Goal: Transaction & Acquisition: Purchase product/service

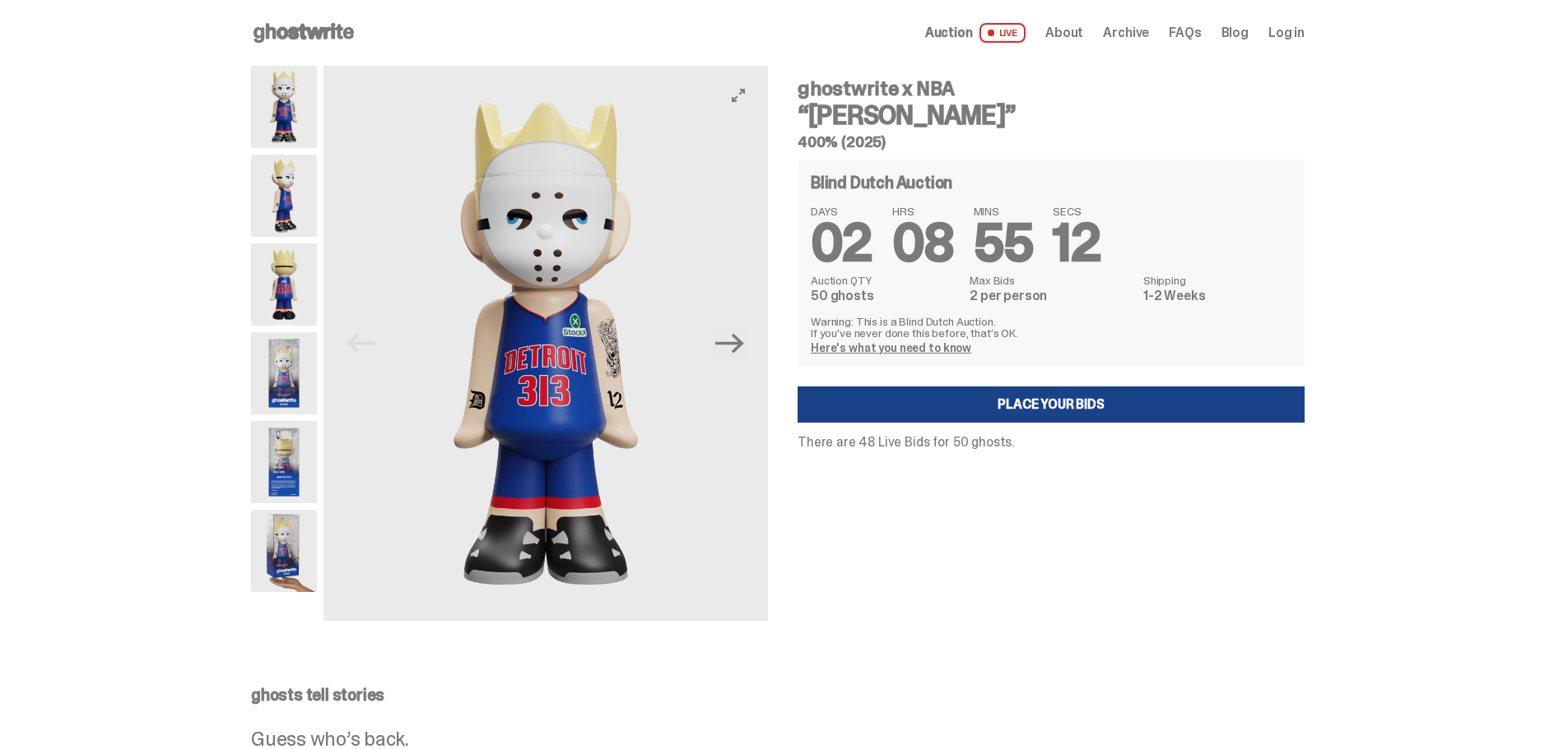
click at [584, 337] on img at bounding box center [546, 343] width 444 height 555
click at [744, 349] on icon "Next" at bounding box center [729, 343] width 29 height 29
click at [744, 350] on icon "Next" at bounding box center [729, 343] width 29 height 29
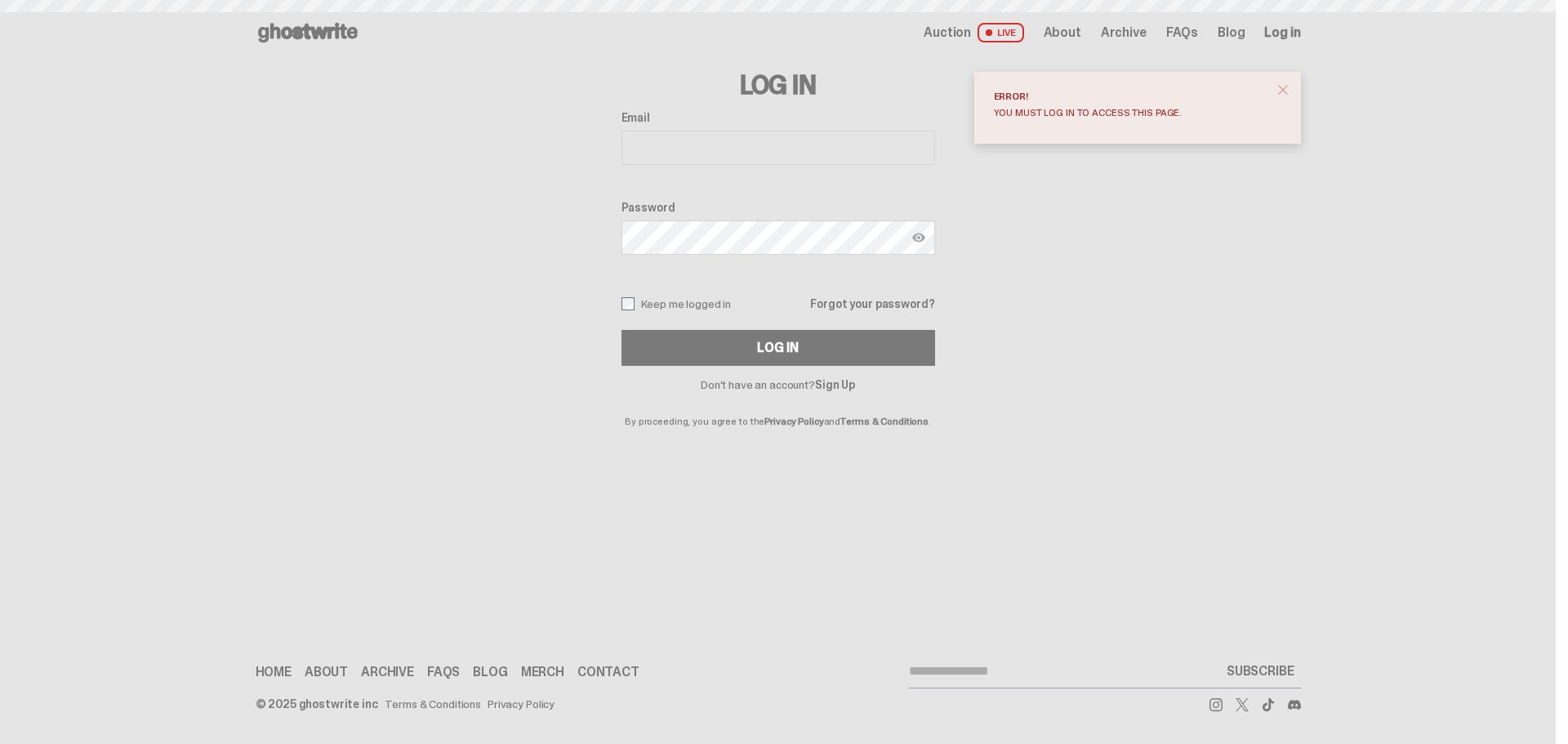
click at [765, 139] on input "Email" at bounding box center [778, 148] width 313 height 34
type input "**********"
click at [621, 330] on button "Log In" at bounding box center [778, 348] width 313 height 36
click at [1288, 88] on span "close" at bounding box center [1282, 90] width 16 height 16
click at [621, 330] on button "Log In" at bounding box center [778, 348] width 313 height 36
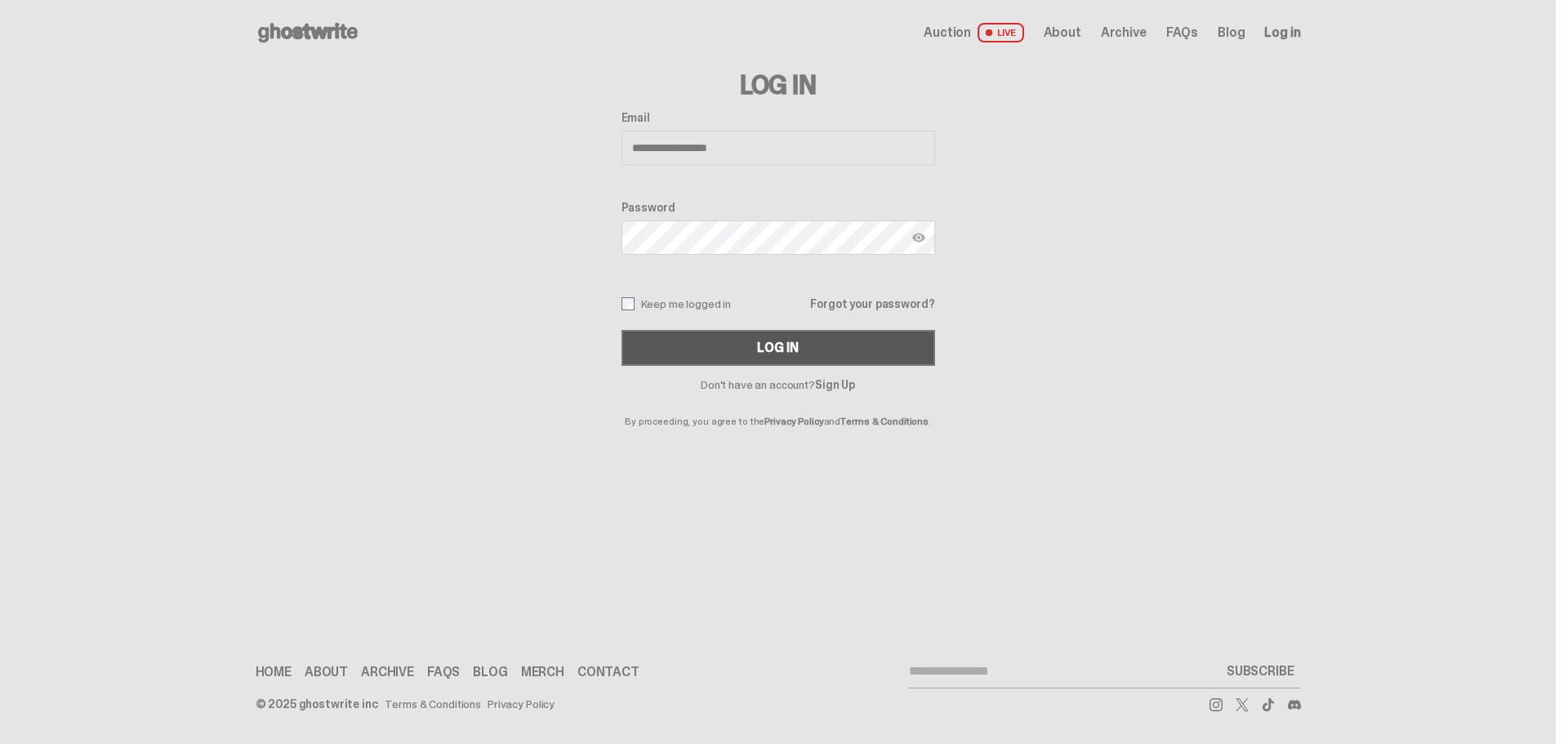
click at [765, 355] on div "Log In" at bounding box center [777, 348] width 40 height 13
